Goal: Information Seeking & Learning: Check status

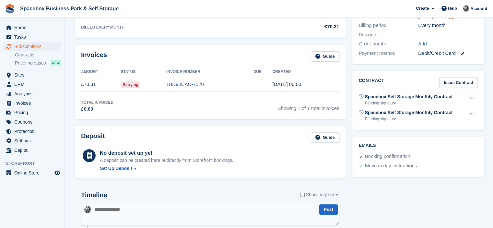
scroll to position [368, 0]
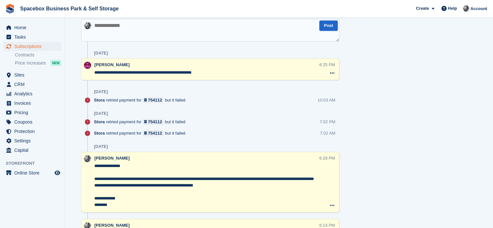
click at [125, 25] on textarea at bounding box center [210, 30] width 258 height 23
paste textarea "**********"
type textarea "**********"
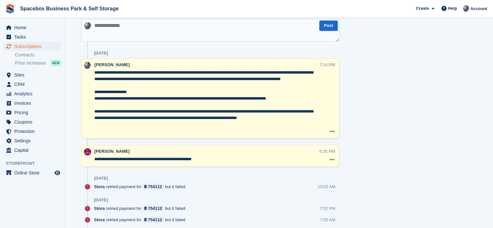
scroll to position [381, 0]
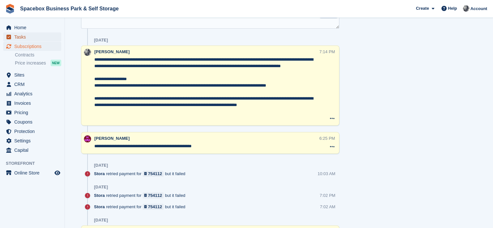
click at [32, 38] on span "Tasks" at bounding box center [33, 36] width 39 height 9
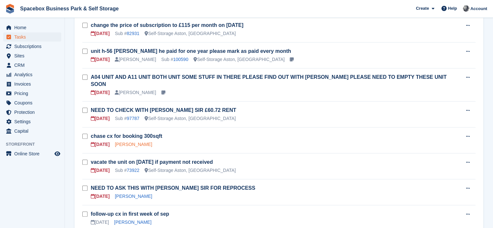
scroll to position [186, 0]
click at [134, 116] on link "97787" at bounding box center [133, 118] width 13 height 5
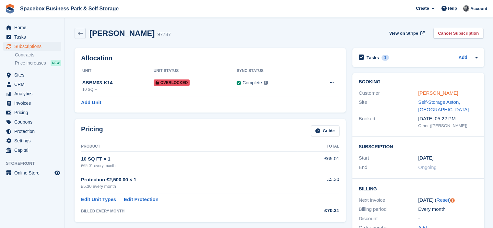
click at [435, 94] on link "[PERSON_NAME]" at bounding box center [438, 93] width 40 height 6
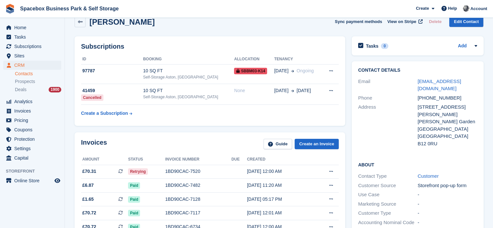
scroll to position [13, 0]
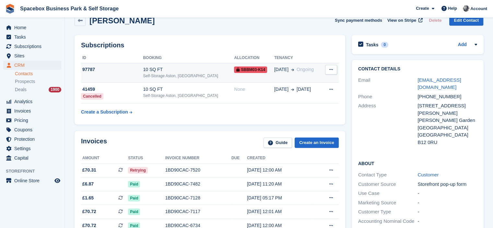
click at [177, 69] on div "10 SQ FT" at bounding box center [188, 69] width 91 height 7
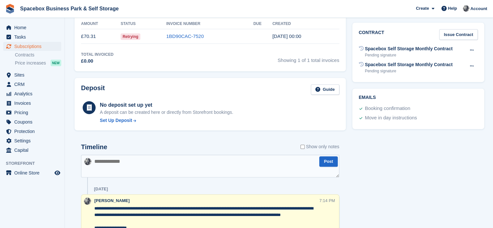
scroll to position [325, 0]
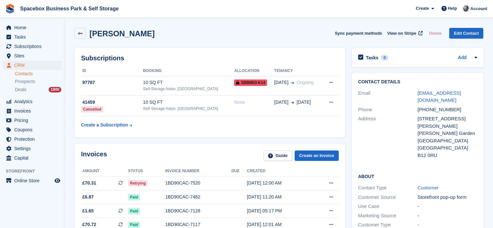
scroll to position [13, 0]
